Goal: Information Seeking & Learning: Learn about a topic

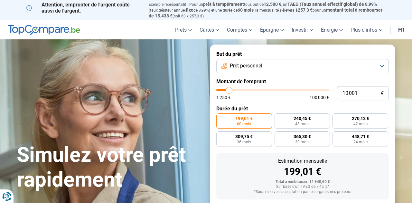
type input "10 500"
type input "10500"
type input "11 000"
type input "11000"
type input "12 250"
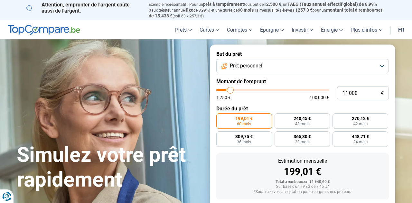
type input "12250"
type input "14 000"
type input "14000"
type input "16 500"
type input "16500"
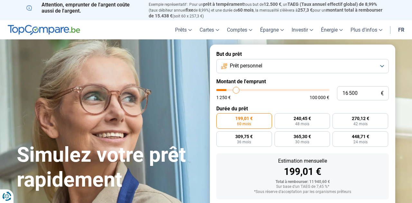
type input "19 250"
type input "19250"
type input "22 500"
type input "22500"
type input "25 250"
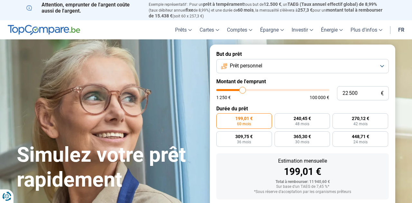
type input "25250"
type input "28 000"
type input "28000"
type input "30 250"
type input "30250"
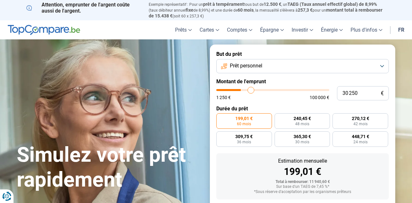
type input "32 750"
type input "32750"
type input "35 000"
type input "35000"
type input "37 750"
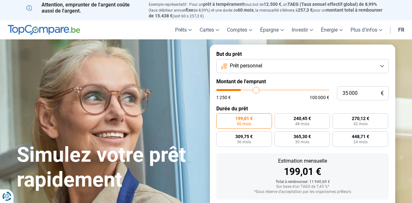
type input "37750"
type input "41 000"
type input "41000"
type input "43 750"
type input "43750"
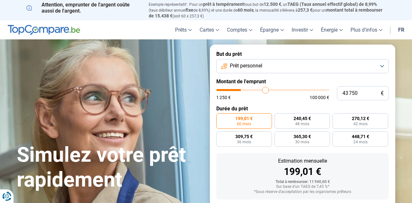
type input "46 000"
type input "46000"
type input "48 750"
type input "48750"
type input "51 000"
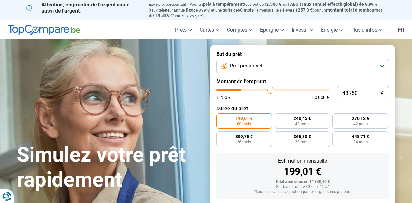
type input "51000"
type input "53 250"
type input "53250"
type input "55 500"
type input "55500"
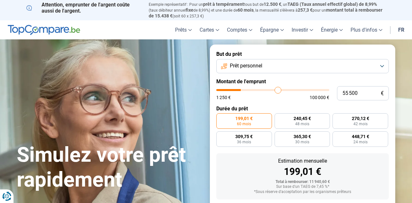
type input "58 250"
type input "58250"
type input "60 250"
type input "60250"
type input "62 250"
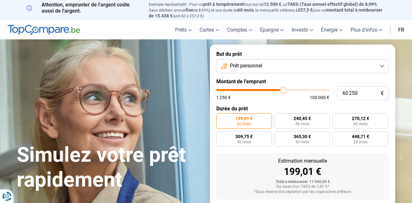
type input "62250"
type input "64 000"
type input "64000"
type input "65 500"
type input "65500"
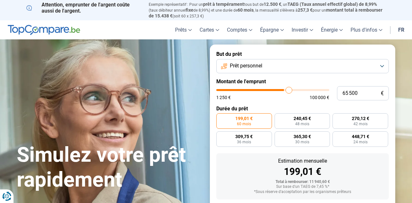
type input "66 000"
type input "66000"
type input "66 500"
type input "66500"
type input "67 250"
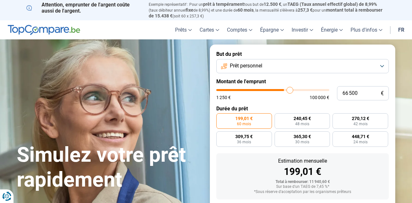
type input "67250"
type input "67 750"
type input "67750"
type input "68 000"
type input "68000"
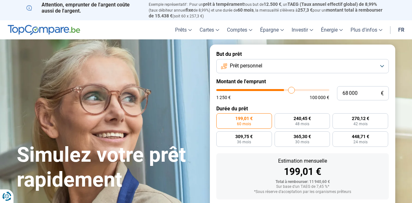
type input "68 500"
type input "68500"
type input "68 750"
type input "68750"
type input "68 500"
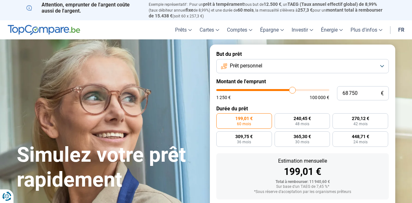
type input "68500"
type input "68 000"
type input "68000"
type input "67 500"
type input "67500"
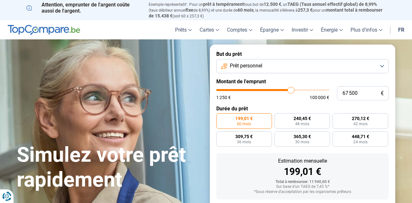
type input "67 250"
type input "67250"
type input "66 500"
type input "66500"
type input "65 750"
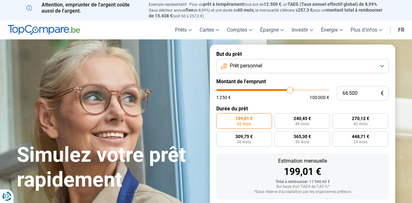
type input "65750"
type input "65 000"
type input "65000"
type input "64 250"
type input "64250"
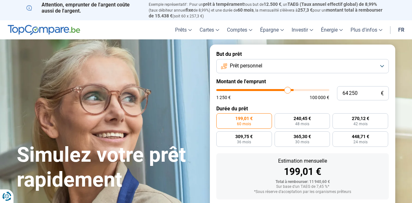
type input "63 500"
type input "63500"
type input "63 250"
type input "63250"
type input "62 750"
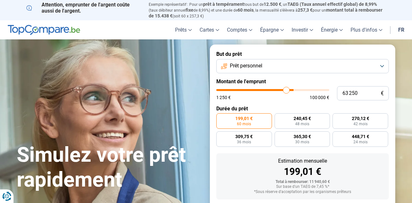
type input "62750"
type input "62 000"
type input "62000"
type input "61 500"
type input "61500"
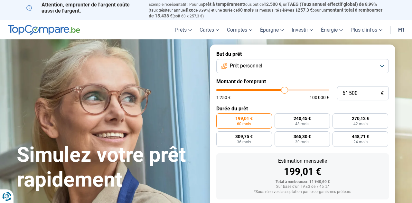
type input "60 250"
type input "60250"
type input "59 250"
type input "59250"
type input "58 000"
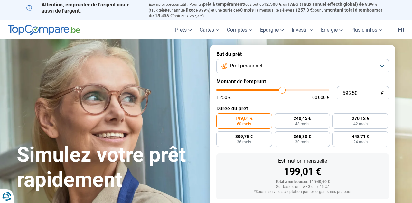
type input "58000"
type input "56 750"
type input "56750"
type input "55 750"
type input "55750"
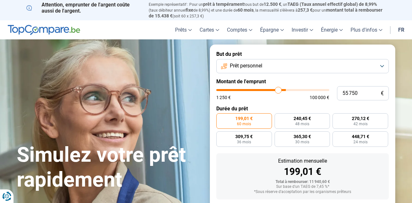
type input "54 750"
type input "54750"
type input "53 250"
type input "53250"
type input "51 250"
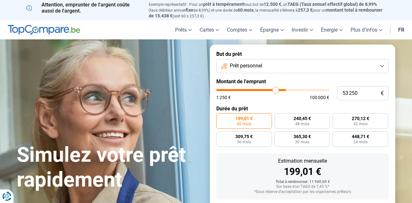
type input "51250"
type input "49 500"
type input "49500"
type input "47 750"
type input "47750"
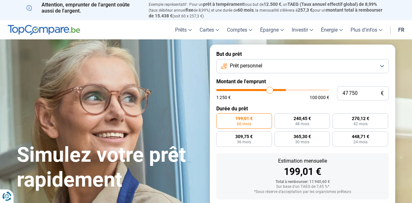
type input "46 250"
type input "46250"
type input "44 750"
type input "44750"
type input "43 250"
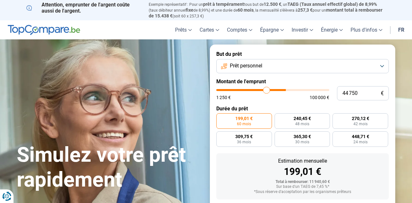
type input "43250"
type input "41 750"
type input "41750"
type input "40 500"
type input "40500"
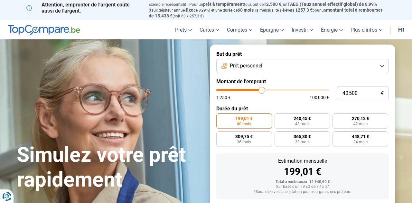
type input "39 000"
type input "39000"
type input "37 750"
type input "37750"
type input "36 500"
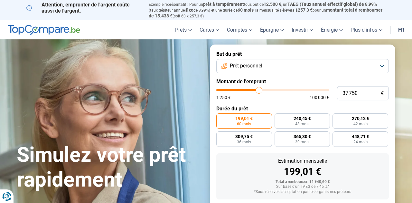
type input "36500"
type input "35 500"
type input "35500"
type input "34 750"
type input "34750"
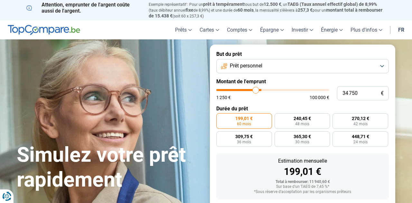
type input "34 000"
type input "34000"
type input "33 250"
type input "33250"
type input "32 750"
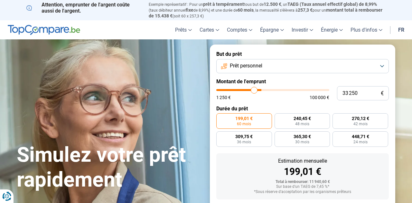
type input "32750"
type input "32 500"
type input "32500"
type input "32 250"
type input "32250"
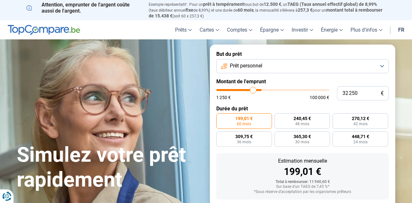
type input "32 000"
type input "32000"
type input "31 250"
type input "31250"
type input "30 750"
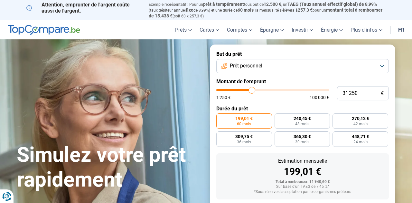
type input "30750"
type input "30 000"
type input "30000"
type input "29 750"
type input "29750"
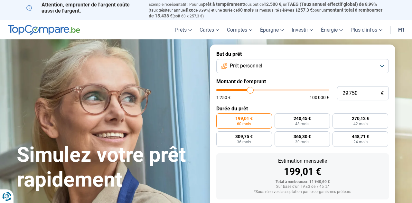
type input "29 500"
type input "29500"
type input "29 250"
type input "29250"
type input "29 000"
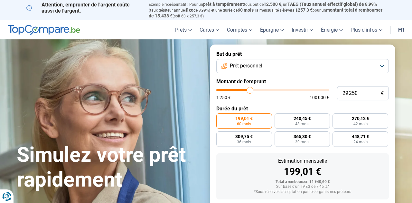
type input "29000"
type input "28 500"
type input "28500"
type input "28 250"
type input "28250"
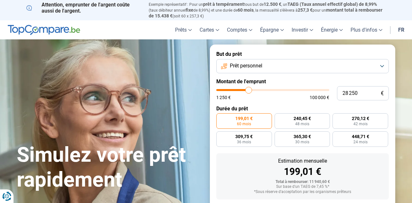
type input "28 000"
type input "28000"
type input "27 750"
type input "27750"
type input "27 500"
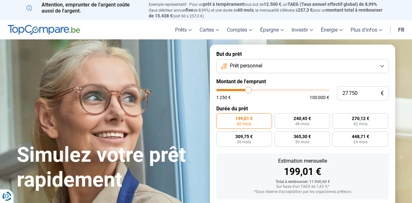
type input "27500"
type input "27 000"
type input "27000"
type input "26 500"
type input "26500"
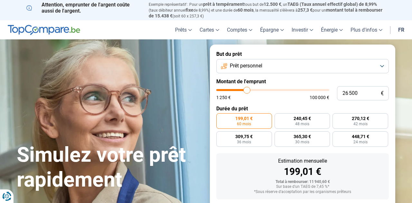
type input "26 000"
type input "26000"
type input "25 000"
type input "25000"
type input "23 750"
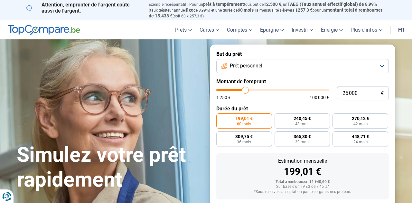
type input "23750"
type input "22 500"
type input "22500"
type input "21 500"
type input "21500"
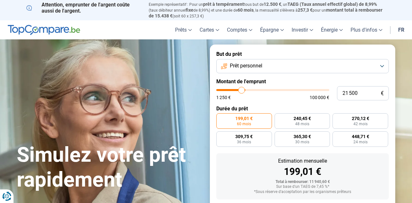
type input "20 500"
type input "20500"
type input "20 000"
type input "20000"
type input "19 250"
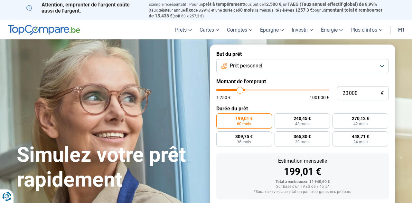
type input "19250"
type input "19 000"
type input "19000"
type input "18 500"
type input "18500"
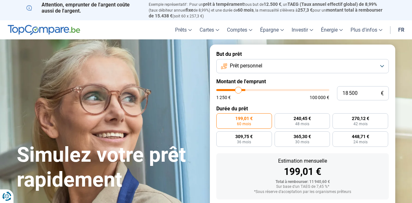
type input "17 750"
type input "17750"
type input "17 250"
type input "17250"
type input "16 750"
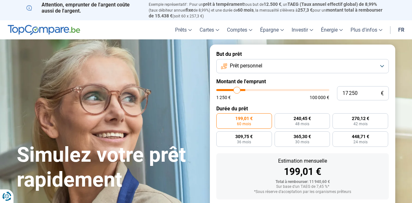
type input "16750"
type input "15 750"
type input "15750"
type input "15 500"
type input "15500"
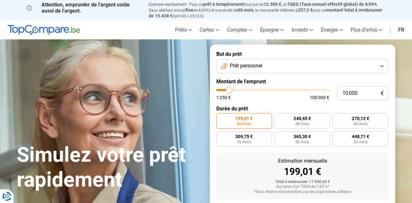
drag, startPoint x: 230, startPoint y: 90, endPoint x: 229, endPoint y: 99, distance: 9.0
click at [229, 99] on div "1 250 € 100 000 €" at bounding box center [272, 94] width 113 height 11
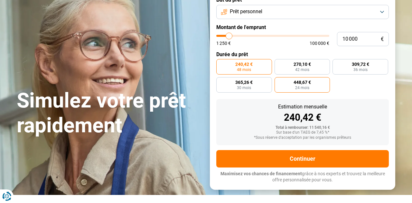
scroll to position [75, 0]
